Goal: Information Seeking & Learning: Find specific fact

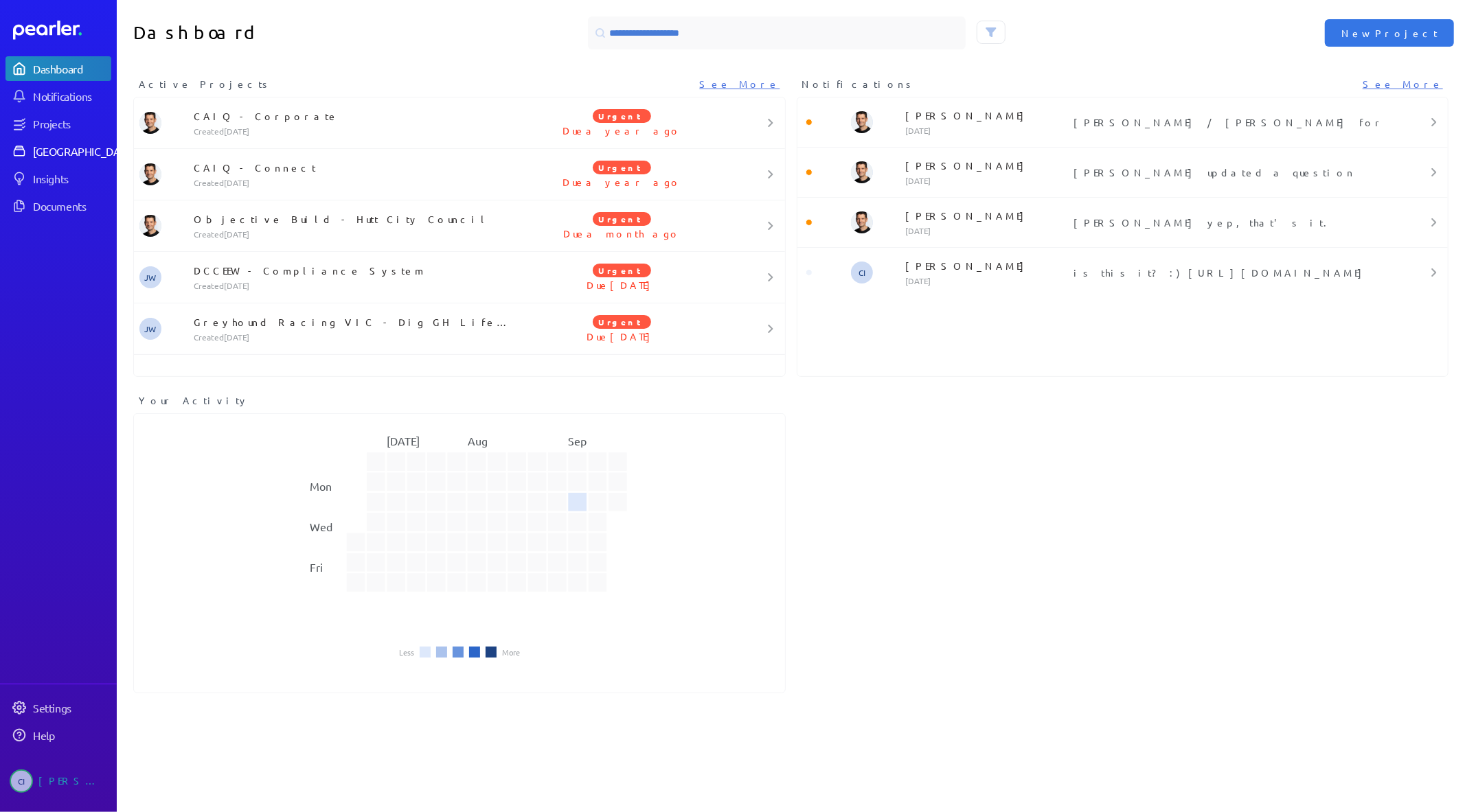
click at [48, 154] on div "[GEOGRAPHIC_DATA]" at bounding box center [84, 151] width 102 height 14
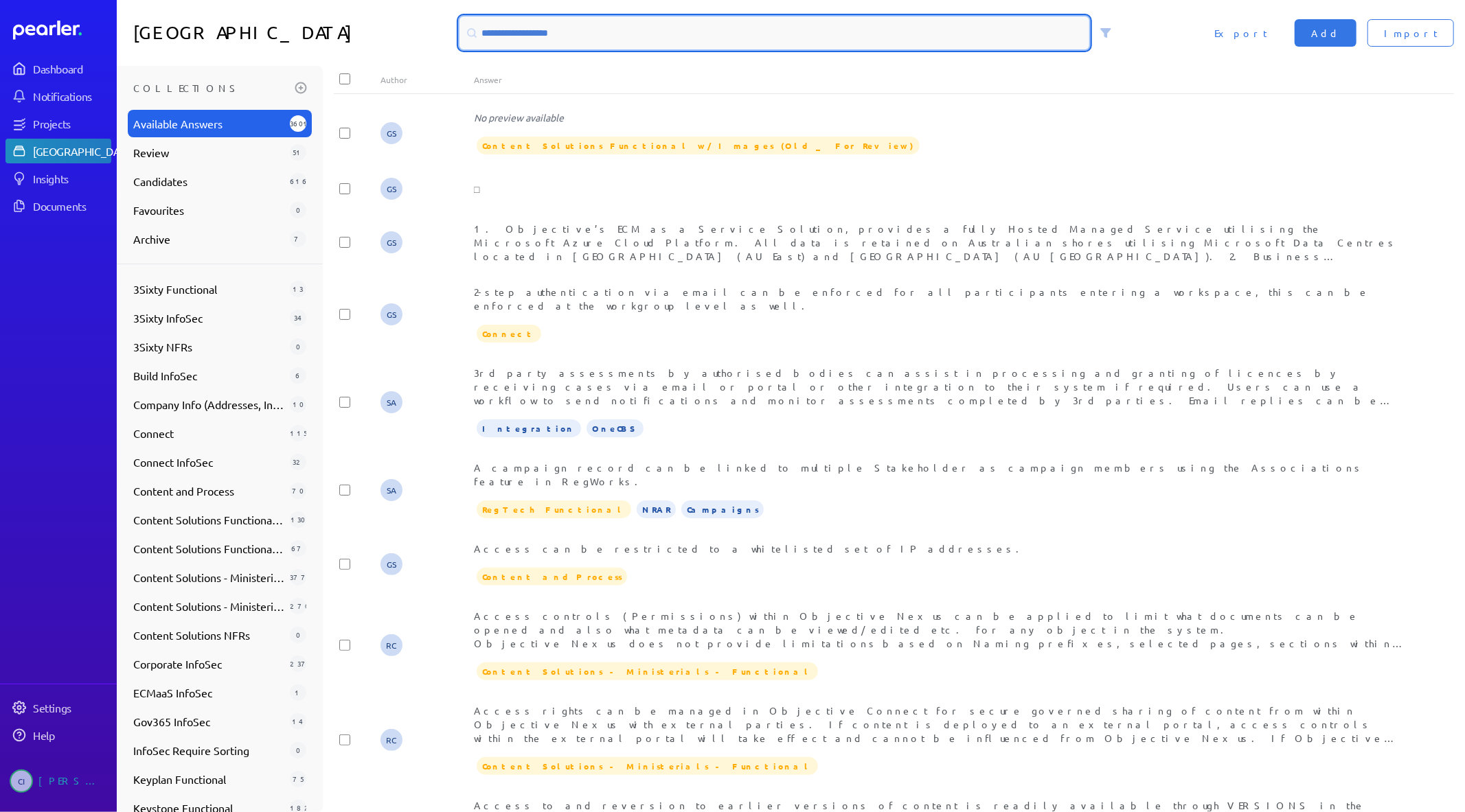
click at [540, 22] on input at bounding box center [775, 32] width 630 height 33
paste input "**********"
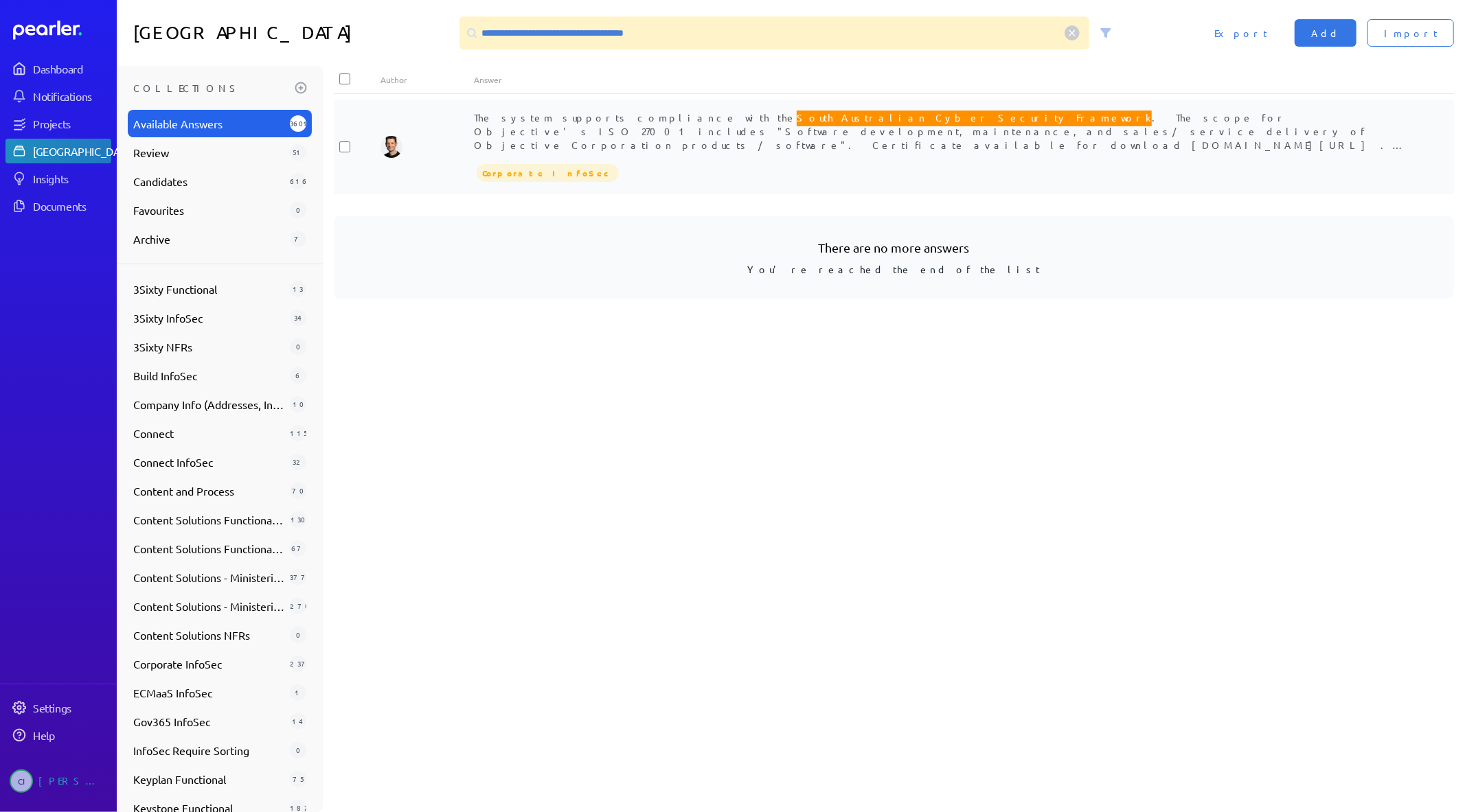
click at [643, 121] on span "The system supports compliance with the South Australian Cyber Security Framewo…" at bounding box center [940, 143] width 932 height 70
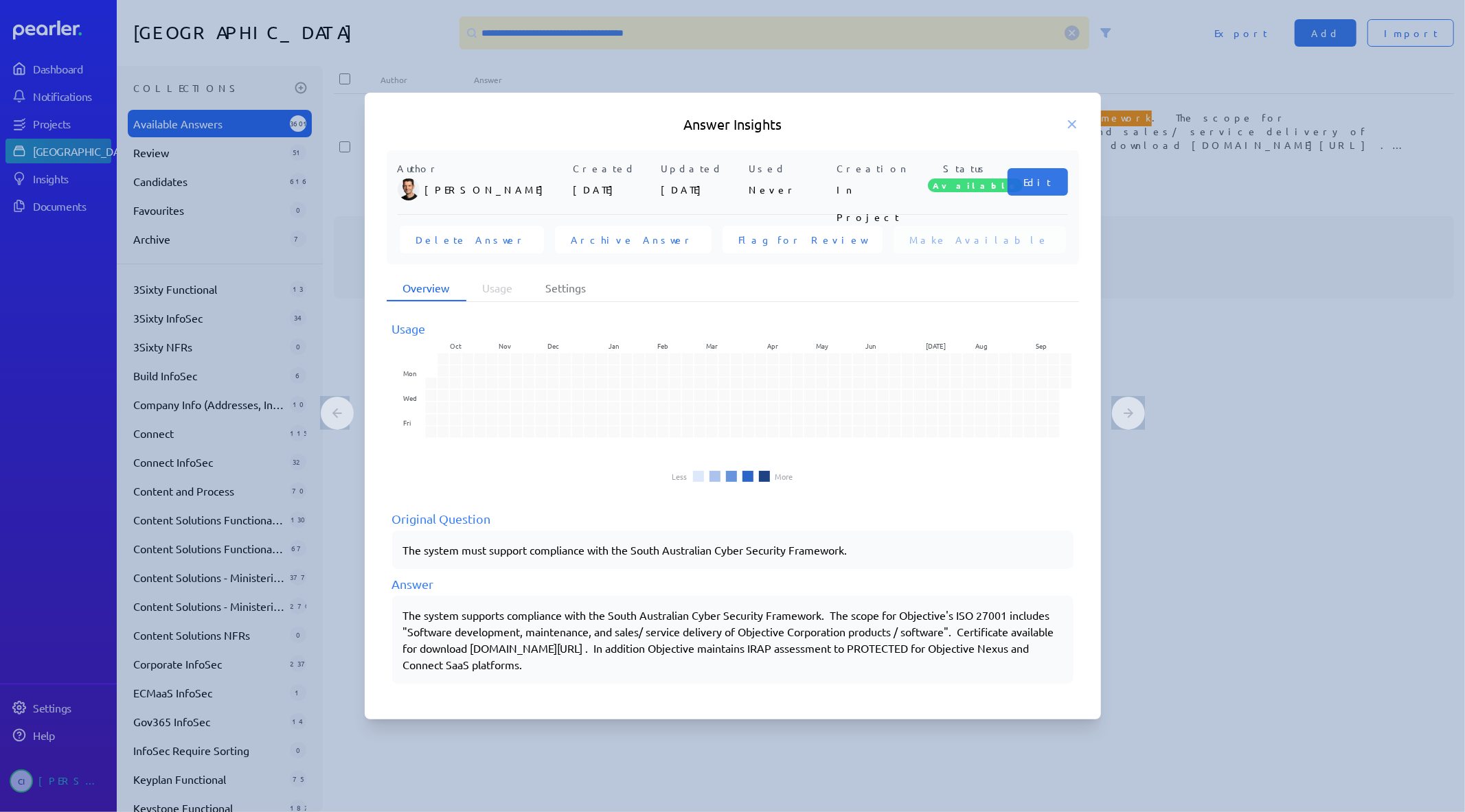
drag, startPoint x: 402, startPoint y: 617, endPoint x: 567, endPoint y: 662, distance: 171.0
click at [567, 662] on p "The system supports compliance with the South Australian Cyber Security Framewo…" at bounding box center [733, 640] width 659 height 66
drag, startPoint x: 585, startPoint y: 666, endPoint x: 397, endPoint y: 618, distance: 194.0
click at [397, 618] on div "The system supports compliance with the South Australian Cyber Security Framewo…" at bounding box center [732, 640] width 682 height 88
copy p "The system supports compliance with the South Australian Cyber Security Framewo…"
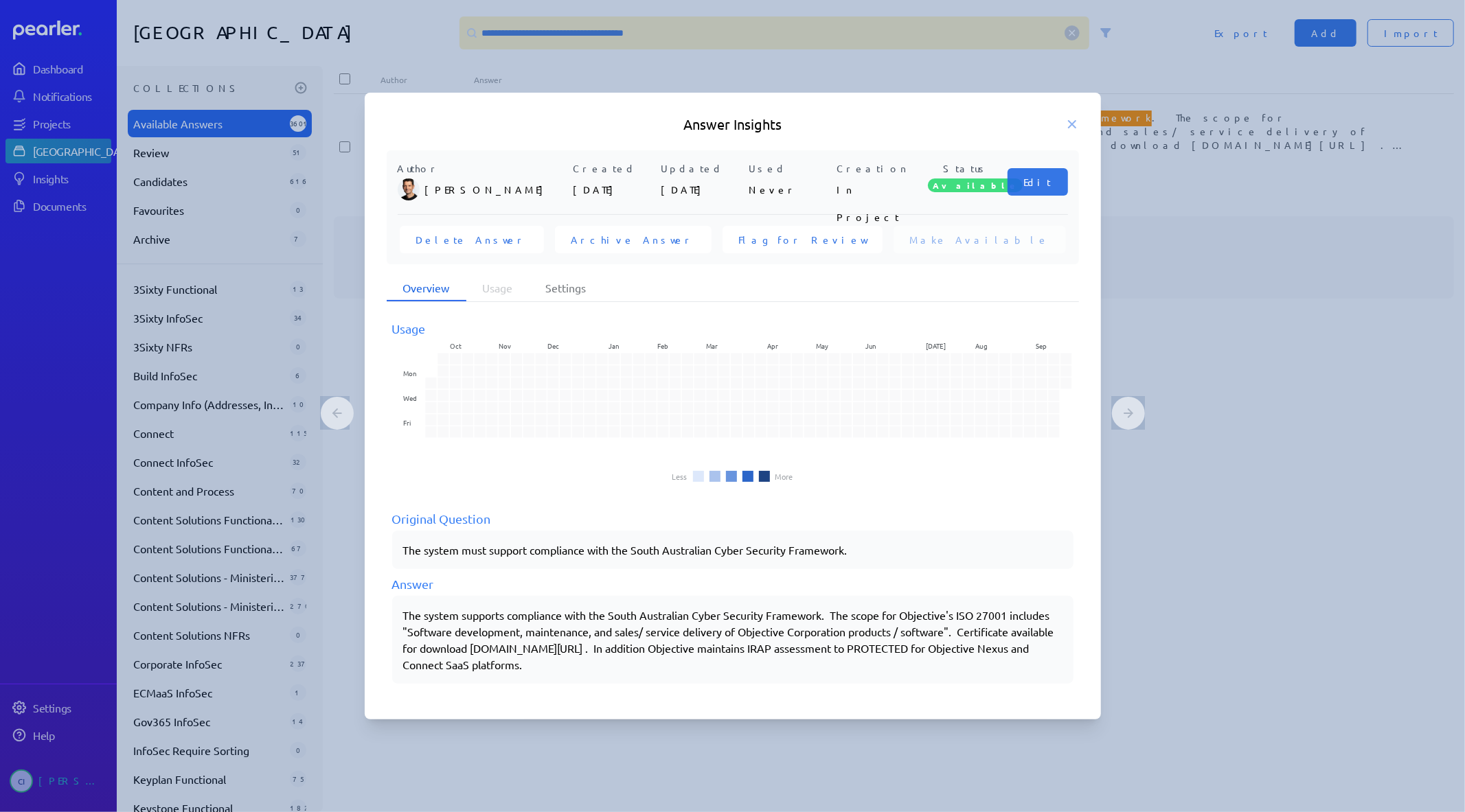
drag, startPoint x: 1081, startPoint y: 127, endPoint x: 1071, endPoint y: 124, distance: 10.4
click at [1081, 126] on div "Answer Insights" at bounding box center [733, 124] width 736 height 19
click at [1063, 121] on h5 "Answer Insights" at bounding box center [732, 124] width 693 height 19
click at [1073, 126] on icon at bounding box center [1072, 124] width 14 height 14
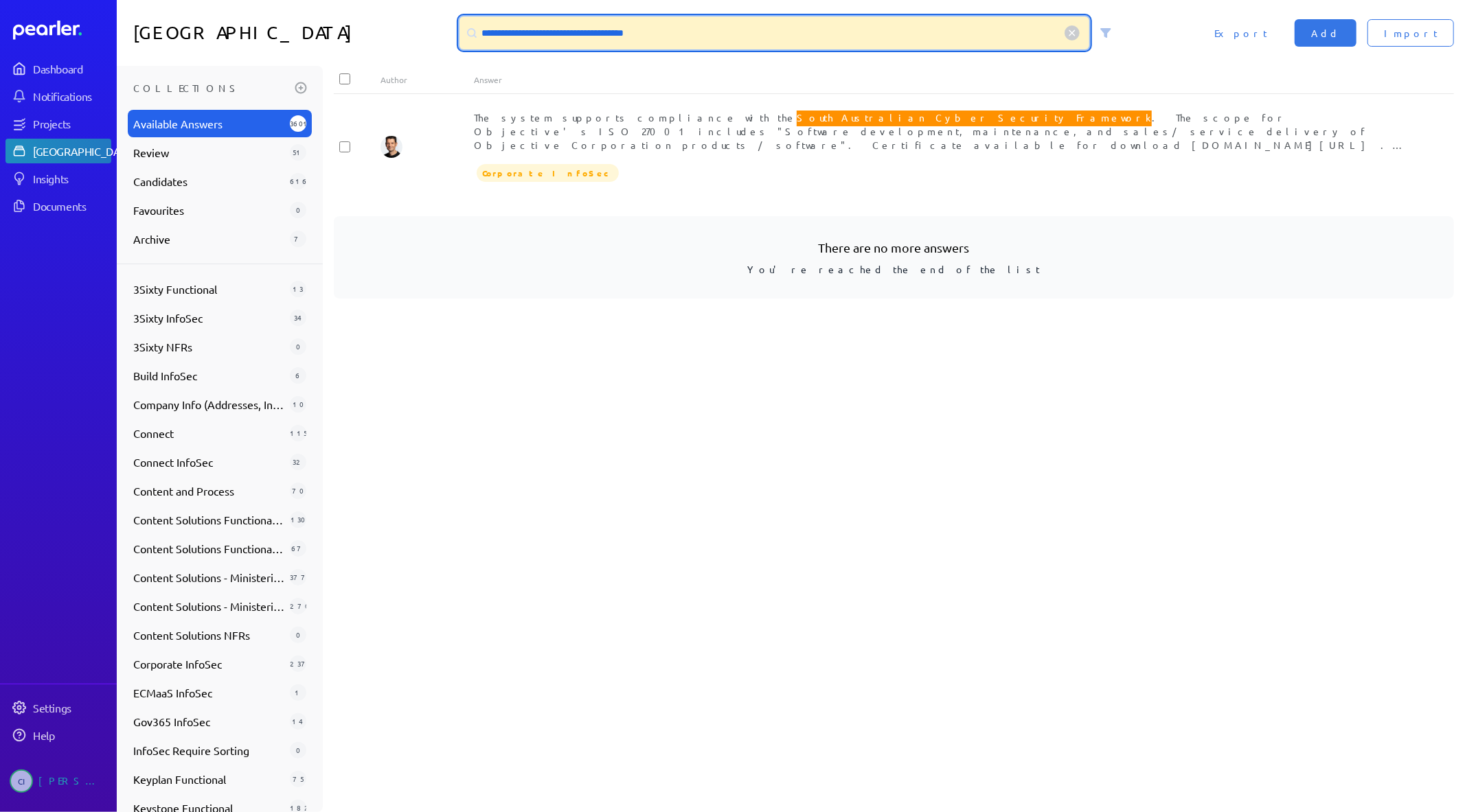
drag, startPoint x: 715, startPoint y: 31, endPoint x: 384, endPoint y: 18, distance: 331.3
click at [388, 18] on div "**********" at bounding box center [791, 33] width 1348 height 66
paste input
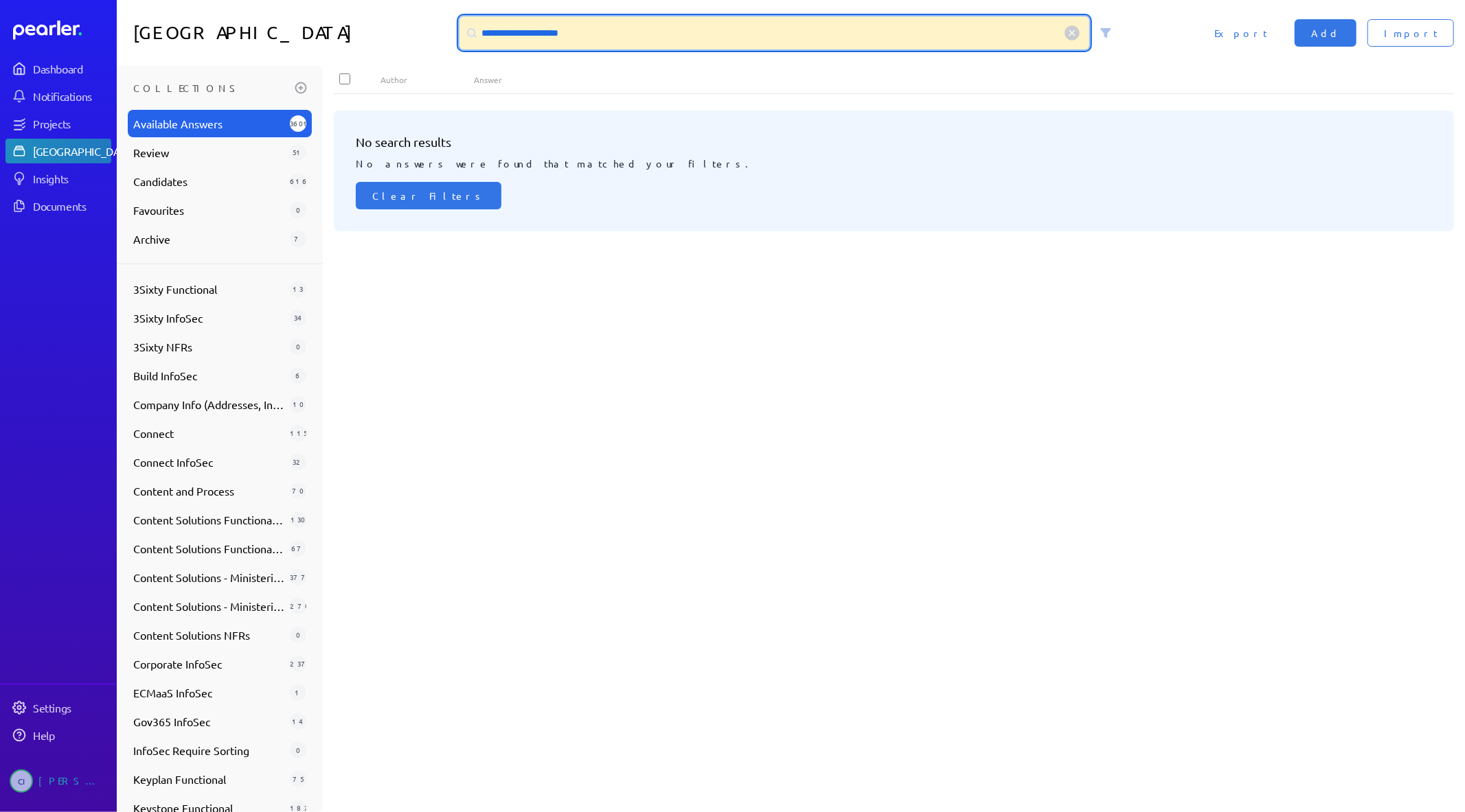
type input "**********"
